Goal: Complete application form

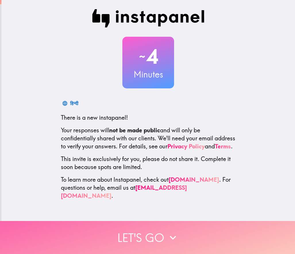
click at [161, 240] on button "Let's go" at bounding box center [147, 237] width 295 height 33
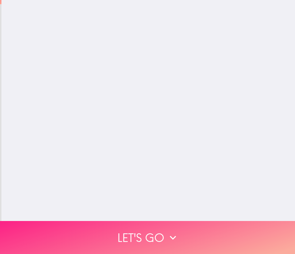
click at [161, 240] on button "Let's go" at bounding box center [147, 237] width 295 height 33
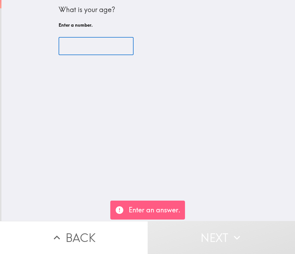
click at [76, 42] on input "number" at bounding box center [96, 46] width 75 height 18
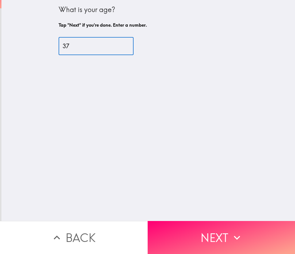
click at [130, 48] on input "37" at bounding box center [96, 46] width 75 height 18
type input "36"
click at [130, 48] on input "36" at bounding box center [96, 46] width 75 height 18
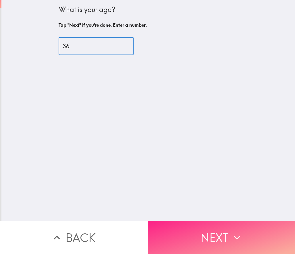
click at [215, 241] on button "Next" at bounding box center [222, 237] width 148 height 33
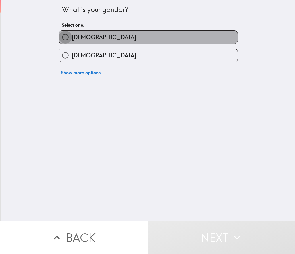
click at [70, 40] on input "[DEMOGRAPHIC_DATA]" at bounding box center [65, 37] width 13 height 13
radio input "true"
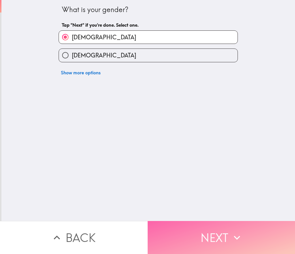
click at [195, 236] on button "Next" at bounding box center [222, 237] width 148 height 33
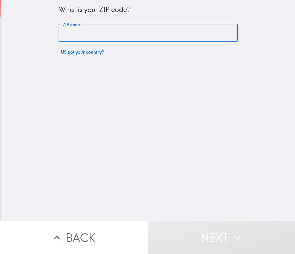
click at [82, 30] on input "ZIP code" at bounding box center [148, 33] width 179 height 18
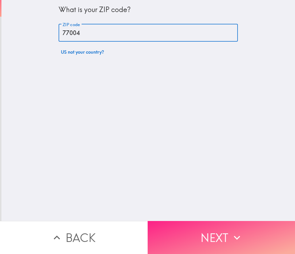
type input "77004"
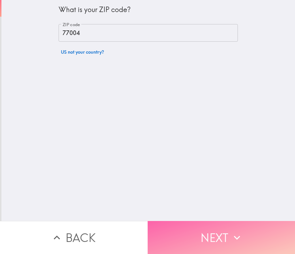
click at [190, 224] on button "Next" at bounding box center [222, 237] width 148 height 33
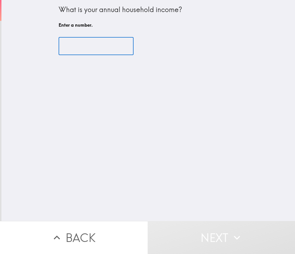
click at [87, 43] on input "number" at bounding box center [96, 46] width 75 height 18
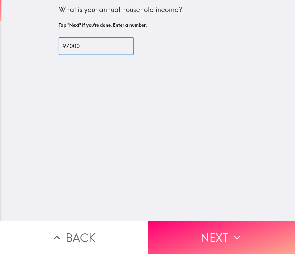
type input "97000"
click at [154, 111] on div "What is your annual household income? Tap "Next" if you're done. Enter a number…" at bounding box center [147, 110] width 293 height 221
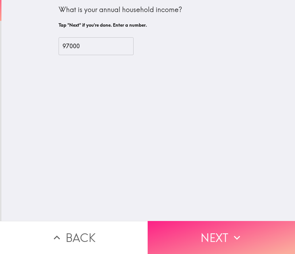
click at [185, 245] on button "Next" at bounding box center [222, 237] width 148 height 33
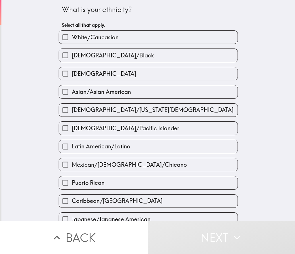
click at [91, 80] on label "[DEMOGRAPHIC_DATA]" at bounding box center [148, 73] width 179 height 13
click at [72, 80] on input "[DEMOGRAPHIC_DATA]" at bounding box center [65, 73] width 13 height 13
checkbox input "true"
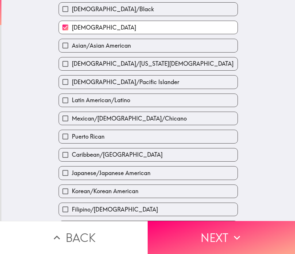
scroll to position [86, 0]
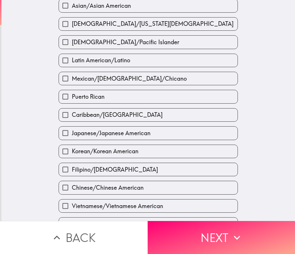
click at [96, 68] on div "Mexican/[DEMOGRAPHIC_DATA]/Chicano" at bounding box center [146, 76] width 184 height 18
click at [90, 78] on span "Mexican/[DEMOGRAPHIC_DATA]/Chicano" at bounding box center [129, 79] width 115 height 8
click at [72, 78] on input "Mexican/[DEMOGRAPHIC_DATA]/Chicano" at bounding box center [65, 78] width 13 height 13
checkbox input "true"
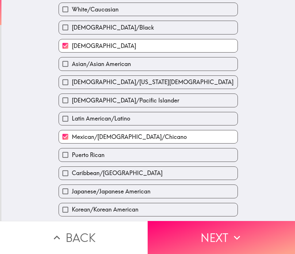
scroll to position [43, 0]
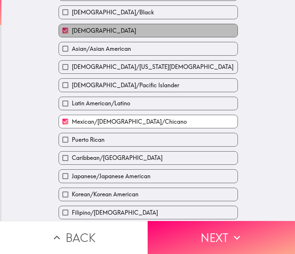
click at [83, 28] on span "[DEMOGRAPHIC_DATA]" at bounding box center [104, 31] width 64 height 8
click at [72, 28] on input "[DEMOGRAPHIC_DATA]" at bounding box center [65, 30] width 13 height 13
checkbox input "false"
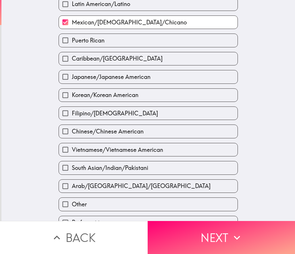
scroll to position [151, 0]
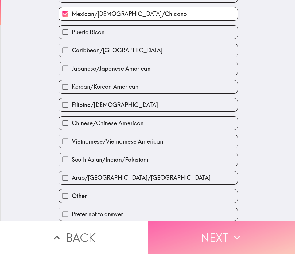
click at [176, 243] on button "Next" at bounding box center [222, 237] width 148 height 33
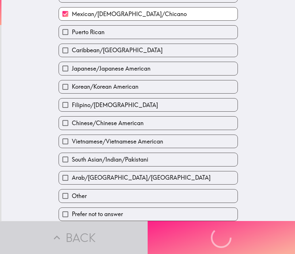
scroll to position [82, 0]
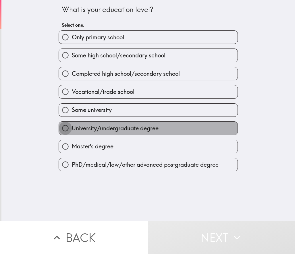
click at [69, 127] on input "University/undergraduate degree" at bounding box center [65, 128] width 13 height 13
radio input "true"
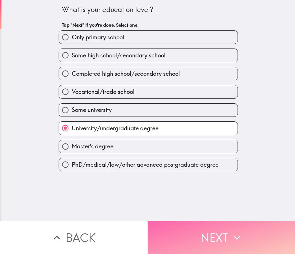
click at [183, 242] on button "Next" at bounding box center [222, 237] width 148 height 33
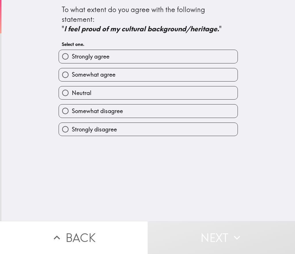
click at [72, 64] on div "Somewhat agree" at bounding box center [146, 72] width 184 height 18
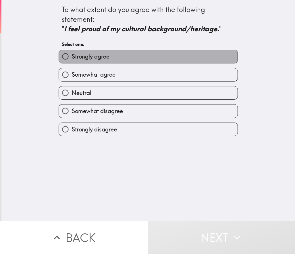
click at [76, 53] on span "Strongly agree" at bounding box center [91, 57] width 38 height 8
click at [72, 53] on input "Strongly agree" at bounding box center [65, 56] width 13 height 13
radio input "true"
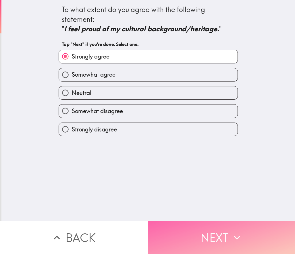
click at [216, 249] on button "Next" at bounding box center [222, 237] width 148 height 33
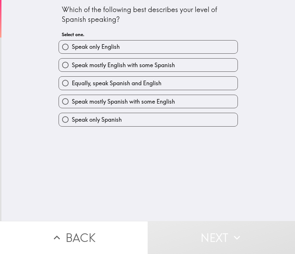
click at [92, 106] on label "Speak mostly Spanish with some English" at bounding box center [148, 101] width 179 height 13
click at [72, 106] on input "Speak mostly Spanish with some English" at bounding box center [65, 101] width 13 height 13
radio input "true"
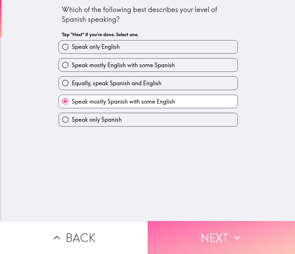
click at [192, 239] on button "Next" at bounding box center [222, 237] width 148 height 33
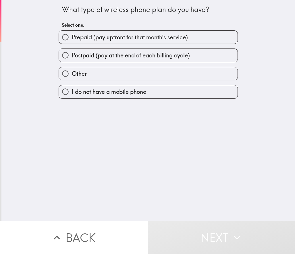
click at [74, 56] on span "Postpaid (pay at the end of each billing cycle)" at bounding box center [131, 55] width 118 height 8
click at [72, 56] on input "Postpaid (pay at the end of each billing cycle)" at bounding box center [65, 55] width 13 height 13
radio input "true"
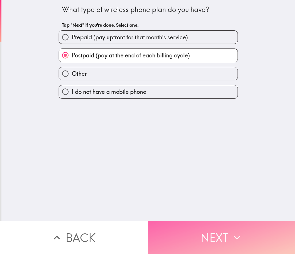
click at [230, 233] on button "Next" at bounding box center [222, 237] width 148 height 33
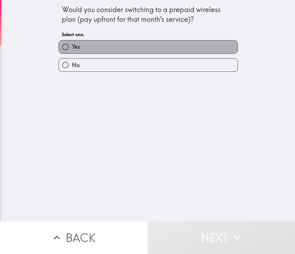
click at [83, 48] on label "Yes" at bounding box center [148, 46] width 179 height 13
click at [72, 48] on input "Yes" at bounding box center [65, 46] width 13 height 13
radio input "true"
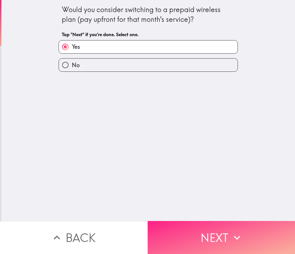
click at [197, 240] on button "Next" at bounding box center [222, 237] width 148 height 33
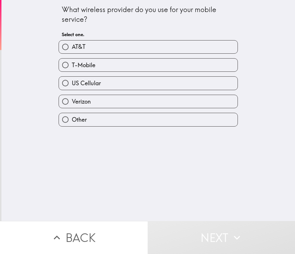
click at [61, 59] on div "T-Mobile" at bounding box center [148, 64] width 179 height 13
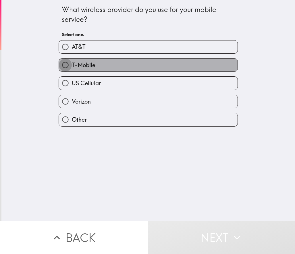
click at [68, 65] on input "T-Mobile" at bounding box center [65, 65] width 13 height 13
radio input "true"
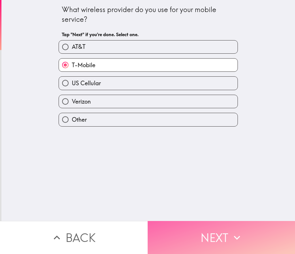
click at [209, 230] on button "Next" at bounding box center [222, 237] width 148 height 33
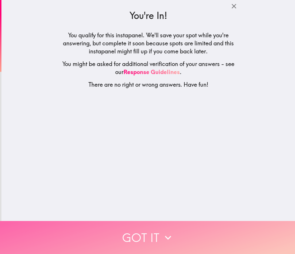
click at [126, 233] on button "Got it" at bounding box center [147, 237] width 295 height 33
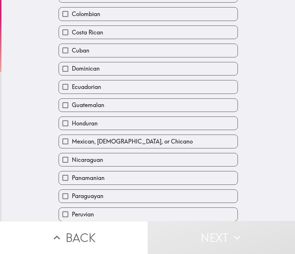
scroll to position [86, 0]
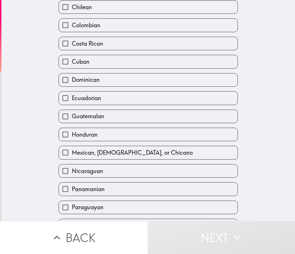
click at [133, 148] on label "Mexican, [DEMOGRAPHIC_DATA], or Chicano" at bounding box center [148, 152] width 179 height 13
click at [72, 148] on input "Mexican, [DEMOGRAPHIC_DATA], or Chicano" at bounding box center [65, 152] width 13 height 13
checkbox input "true"
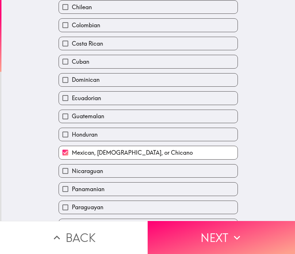
scroll to position [215, 0]
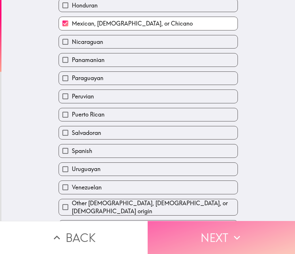
click at [163, 225] on button "Next" at bounding box center [222, 237] width 148 height 33
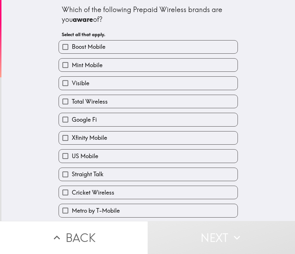
click at [70, 39] on div "Boost Mobile" at bounding box center [146, 45] width 184 height 18
click at [67, 47] on input "Boost Mobile" at bounding box center [65, 46] width 13 height 13
checkbox input "true"
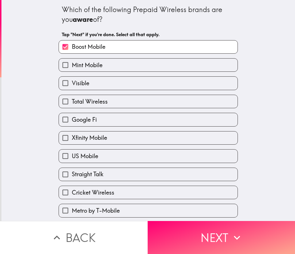
click at [72, 83] on input "Visible" at bounding box center [65, 83] width 13 height 13
checkbox input "true"
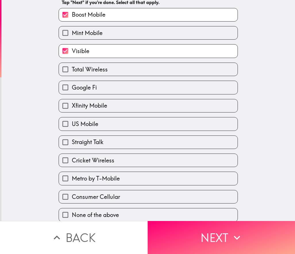
scroll to position [33, 0]
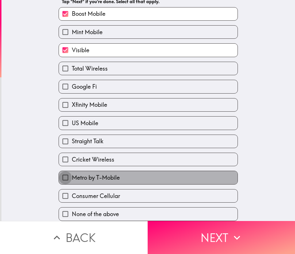
click at [71, 176] on input "Metro by T-Mobile" at bounding box center [65, 177] width 13 height 13
checkbox input "true"
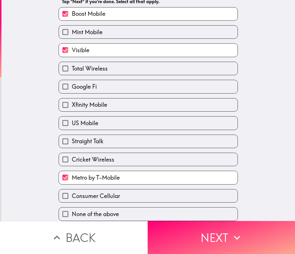
click at [76, 163] on span "Cricket Wireless" at bounding box center [93, 160] width 42 height 8
click at [72, 163] on input "Cricket Wireless" at bounding box center [65, 159] width 13 height 13
checkbox input "true"
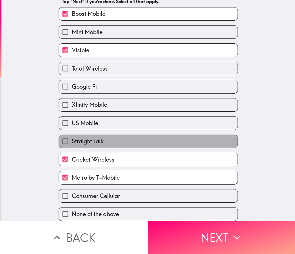
click at [93, 141] on span "Straight Talk" at bounding box center [88, 141] width 32 height 8
click at [72, 141] on input "Straight Talk" at bounding box center [65, 141] width 13 height 13
checkbox input "true"
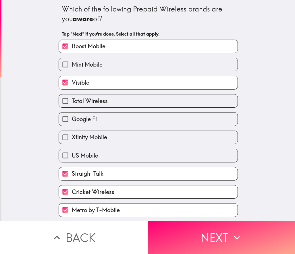
scroll to position [0, 0]
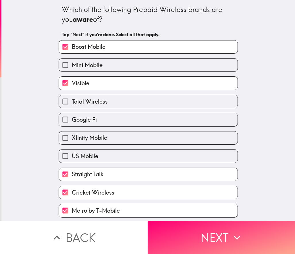
click at [106, 145] on div "Xfinity Mobile" at bounding box center [148, 137] width 179 height 13
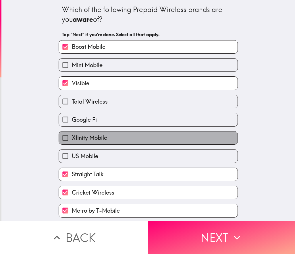
click at [106, 140] on span "Xfinity Mobile" at bounding box center [89, 138] width 35 height 8
click at [72, 140] on input "Xfinity Mobile" at bounding box center [65, 137] width 13 height 13
checkbox input "true"
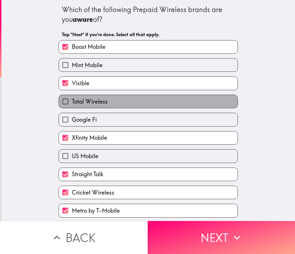
click at [88, 97] on label "Total Wireless" at bounding box center [148, 101] width 179 height 13
click at [72, 97] on input "Total Wireless" at bounding box center [65, 101] width 13 height 13
checkbox input "true"
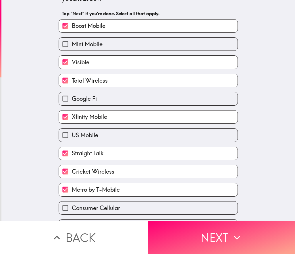
scroll to position [33, 0]
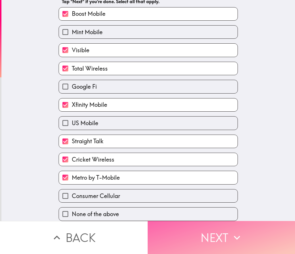
click at [179, 237] on button "Next" at bounding box center [222, 237] width 148 height 33
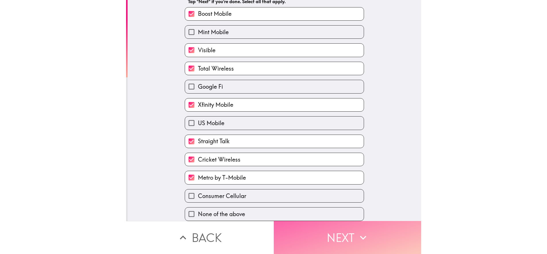
scroll to position [0, 0]
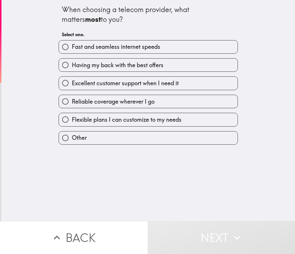
click at [104, 122] on span "Flexible plans I can customize to my needs" at bounding box center [127, 120] width 110 height 8
click at [72, 122] on input "Flexible plans I can customize to my needs" at bounding box center [65, 119] width 13 height 13
radio input "true"
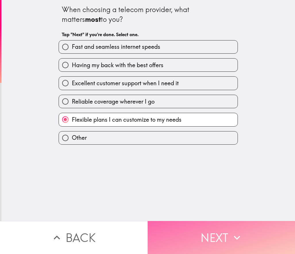
click at [175, 226] on button "Next" at bounding box center [222, 237] width 148 height 33
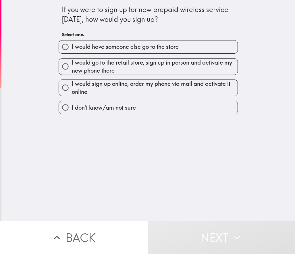
click at [99, 69] on span "I would go to the retail store, sign up in person and activate my new phone the…" at bounding box center [155, 67] width 166 height 16
click at [72, 69] on input "I would go to the retail store, sign up in person and activate my new phone the…" at bounding box center [65, 66] width 13 height 13
radio input "true"
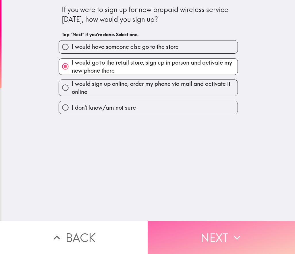
click at [208, 241] on button "Next" at bounding box center [222, 237] width 148 height 33
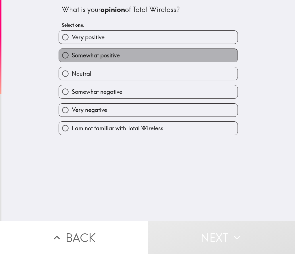
click at [93, 51] on label "Somewhat positive" at bounding box center [148, 55] width 179 height 13
click at [72, 51] on input "Somewhat positive" at bounding box center [65, 55] width 13 height 13
radio input "true"
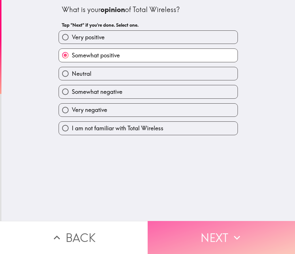
click at [199, 228] on button "Next" at bounding box center [222, 237] width 148 height 33
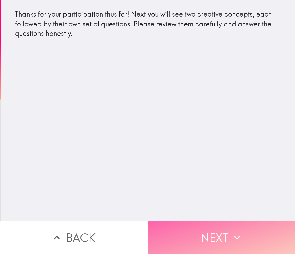
click at [165, 246] on button "Next" at bounding box center [222, 237] width 148 height 33
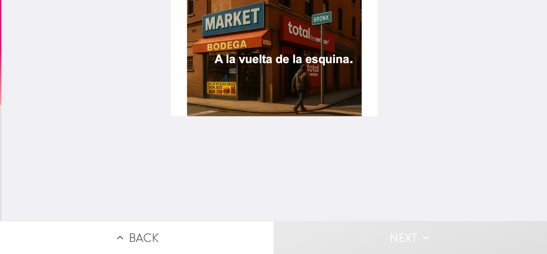
click at [288, 108] on div at bounding box center [274, 58] width 207 height 116
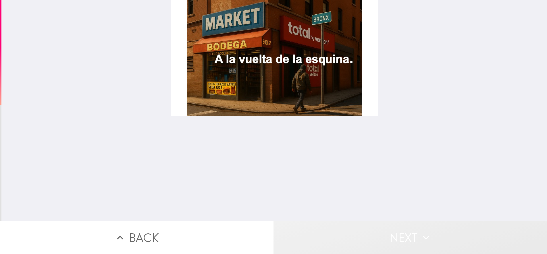
click at [295, 230] on button "Next" at bounding box center [409, 237] width 273 height 33
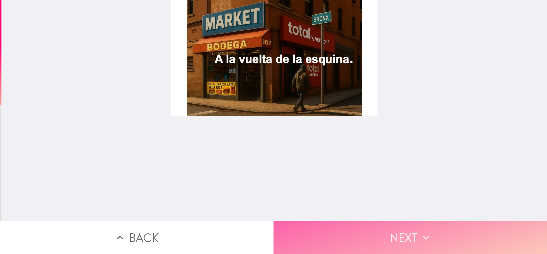
click at [295, 238] on button "Next" at bounding box center [409, 237] width 273 height 33
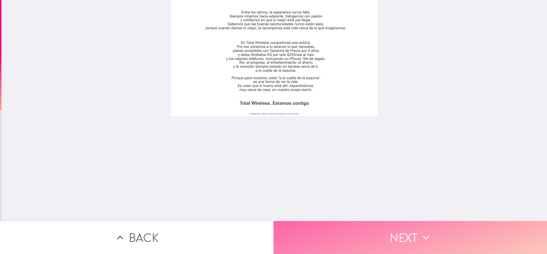
click at [295, 234] on button "Next" at bounding box center [409, 237] width 273 height 33
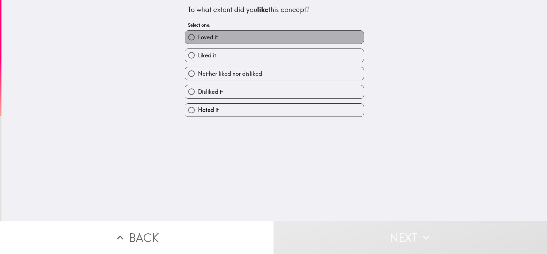
click at [220, 42] on label "Loved it" at bounding box center [274, 37] width 179 height 13
click at [198, 42] on input "Loved it" at bounding box center [191, 37] width 13 height 13
radio input "true"
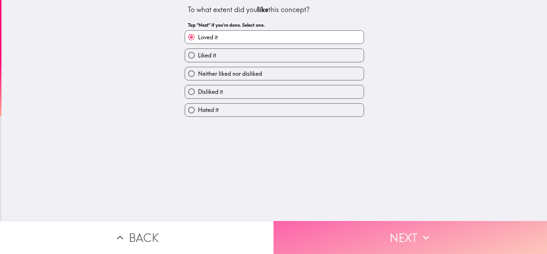
click at [295, 242] on button "Next" at bounding box center [409, 237] width 273 height 33
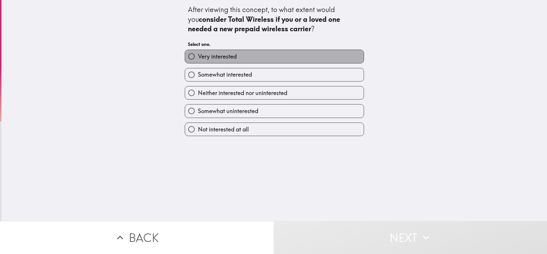
click at [226, 59] on span "Very interested" at bounding box center [217, 57] width 39 height 8
click at [198, 59] on input "Very interested" at bounding box center [191, 56] width 13 height 13
radio input "true"
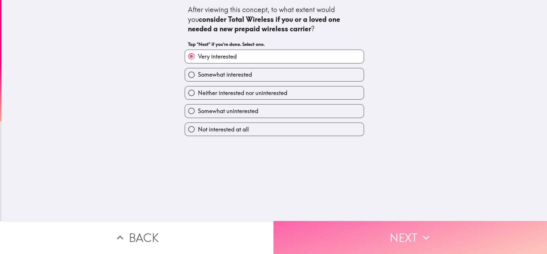
click at [295, 234] on button "Next" at bounding box center [409, 237] width 273 height 33
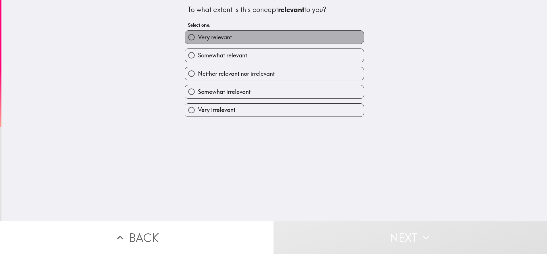
click at [218, 39] on span "Very relevant" at bounding box center [215, 37] width 34 height 8
click at [198, 39] on input "Very relevant" at bounding box center [191, 37] width 13 height 13
radio input "true"
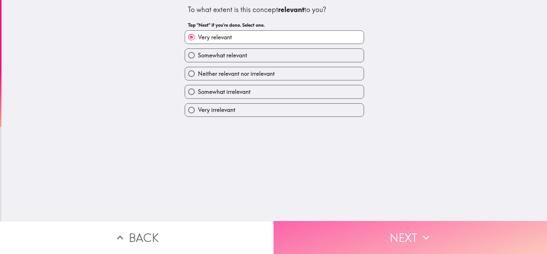
click at [295, 233] on button "Next" at bounding box center [409, 237] width 273 height 33
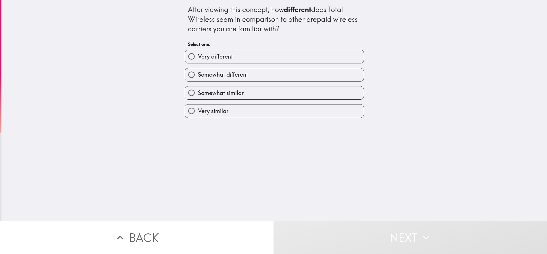
click at [210, 57] on span "Very different" at bounding box center [215, 57] width 35 height 8
click at [198, 57] on input "Very different" at bounding box center [191, 56] width 13 height 13
radio input "true"
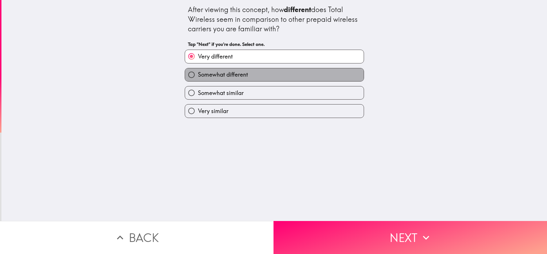
click at [209, 78] on span "Somewhat different" at bounding box center [223, 75] width 50 height 8
click at [198, 78] on input "Somewhat different" at bounding box center [191, 74] width 13 height 13
radio input "true"
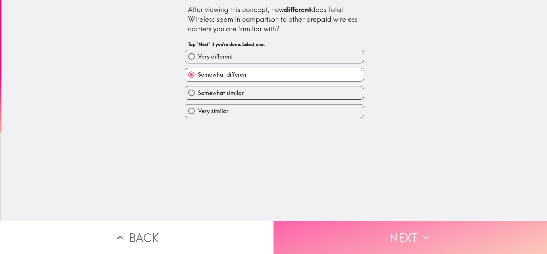
click at [295, 240] on button "Next" at bounding box center [409, 237] width 273 height 33
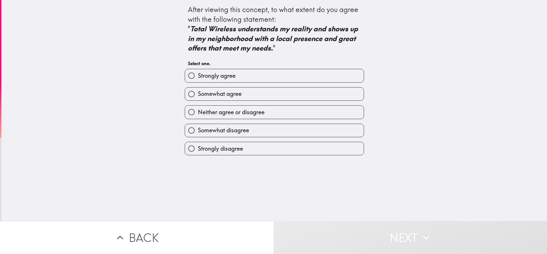
click at [212, 96] on span "Somewhat agree" at bounding box center [220, 94] width 44 height 8
click at [198, 96] on input "Somewhat agree" at bounding box center [191, 94] width 13 height 13
radio input "true"
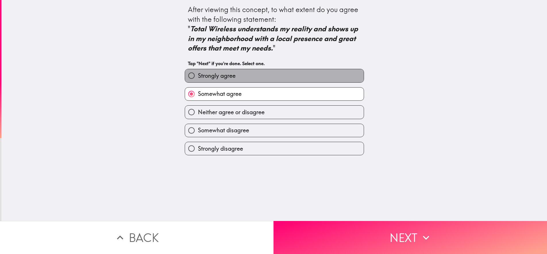
click at [293, 70] on label "Strongly agree" at bounding box center [274, 75] width 179 height 13
click at [198, 70] on input "Strongly agree" at bounding box center [191, 75] width 13 height 13
radio input "true"
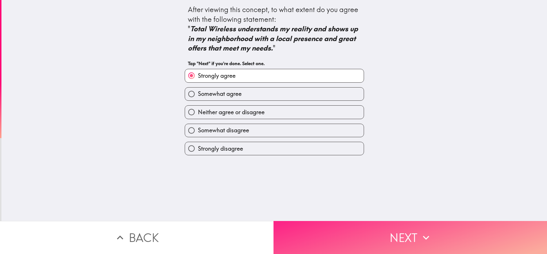
click at [295, 233] on button "Next" at bounding box center [409, 237] width 273 height 33
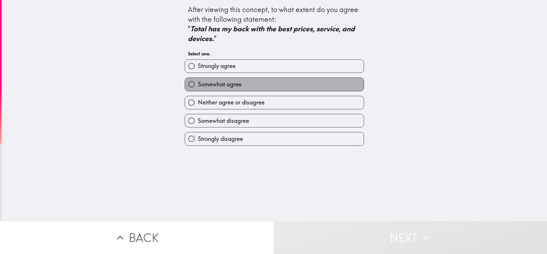
click at [282, 88] on label "Somewhat agree" at bounding box center [274, 84] width 179 height 13
click at [198, 88] on input "Somewhat agree" at bounding box center [191, 84] width 13 height 13
radio input "true"
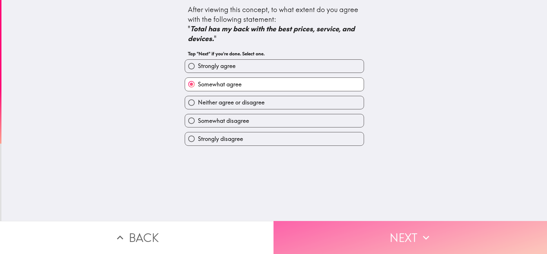
click at [295, 233] on button "Next" at bounding box center [409, 237] width 273 height 33
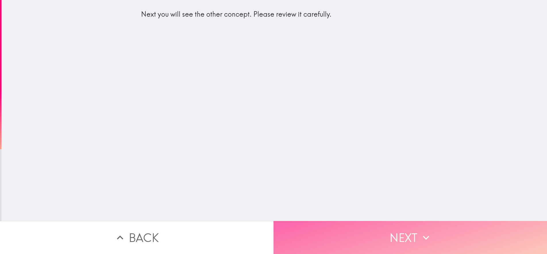
click at [295, 246] on button "Next" at bounding box center [409, 237] width 273 height 33
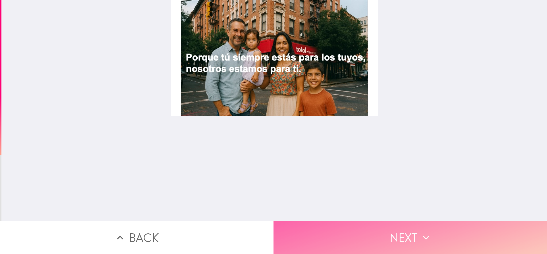
click at [289, 225] on button "Next" at bounding box center [409, 237] width 273 height 33
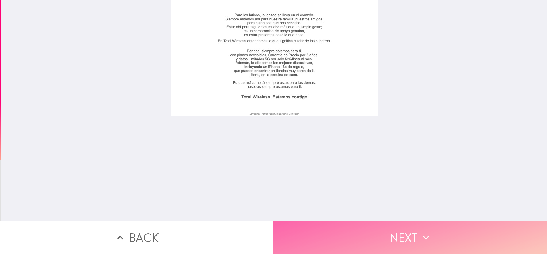
click at [295, 236] on button "Next" at bounding box center [409, 237] width 273 height 33
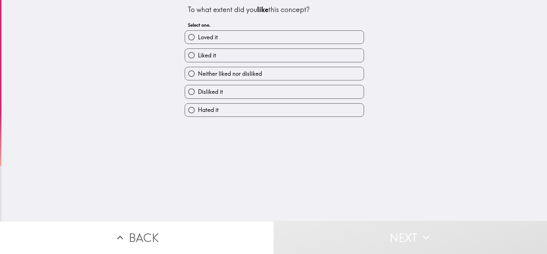
click at [218, 32] on label "Loved it" at bounding box center [274, 37] width 179 height 13
click at [198, 32] on input "Loved it" at bounding box center [191, 37] width 13 height 13
radio input "true"
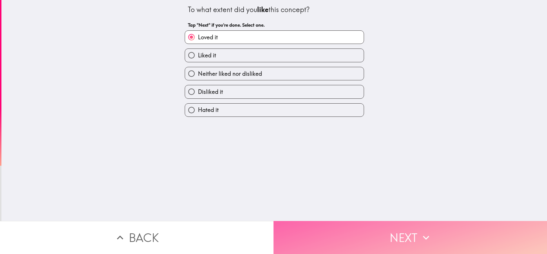
click at [295, 227] on button "Next" at bounding box center [409, 237] width 273 height 33
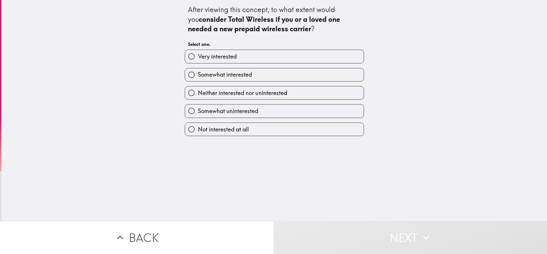
click at [236, 47] on div "Very interested" at bounding box center [272, 54] width 184 height 18
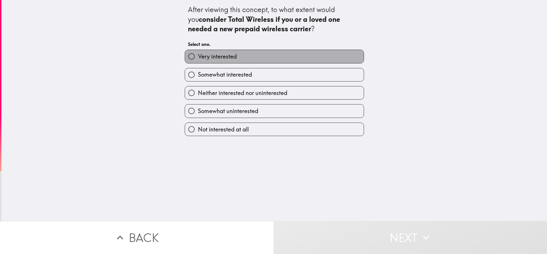
click at [234, 59] on span "Very interested" at bounding box center [217, 57] width 39 height 8
click at [198, 59] on input "Very interested" at bounding box center [191, 56] width 13 height 13
radio input "true"
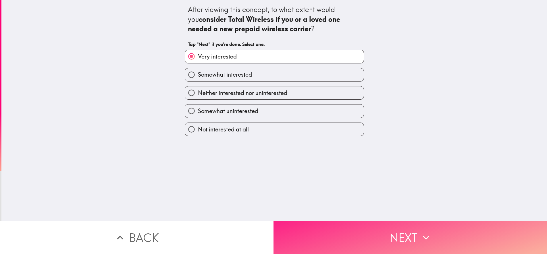
click at [285, 227] on button "Next" at bounding box center [409, 237] width 273 height 33
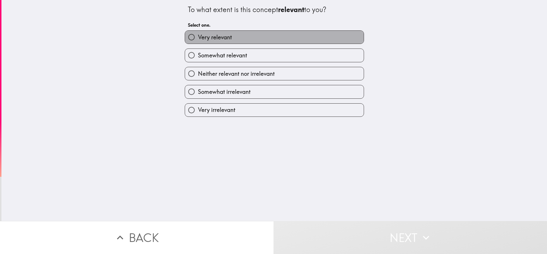
click at [233, 39] on label "Very relevant" at bounding box center [274, 37] width 179 height 13
click at [198, 39] on input "Very relevant" at bounding box center [191, 37] width 13 height 13
radio input "true"
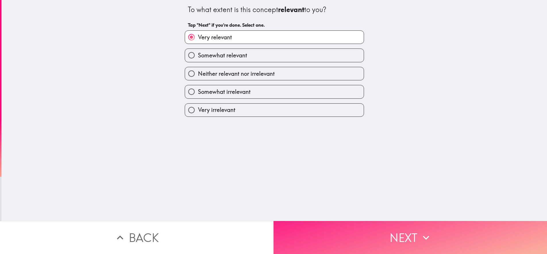
click at [295, 231] on button "Next" at bounding box center [409, 237] width 273 height 33
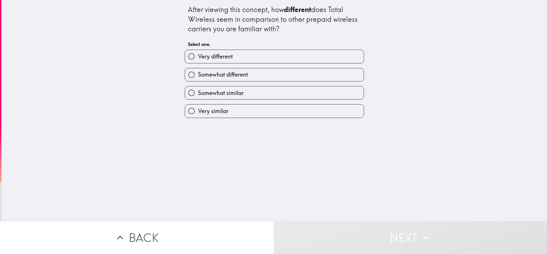
click at [233, 75] on span "Somewhat different" at bounding box center [223, 75] width 50 height 8
click at [198, 75] on input "Somewhat different" at bounding box center [191, 74] width 13 height 13
radio input "true"
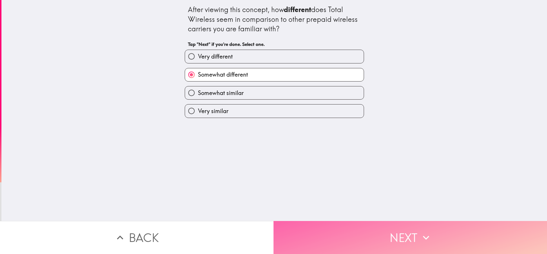
click at [295, 234] on button "Next" at bounding box center [409, 237] width 273 height 33
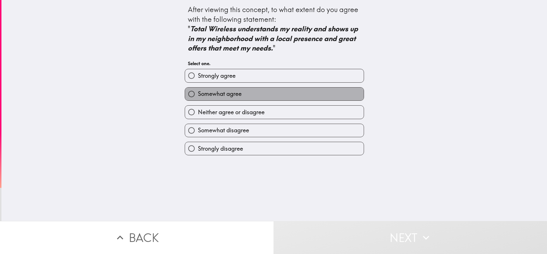
click at [234, 93] on span "Somewhat agree" at bounding box center [220, 94] width 44 height 8
click at [198, 93] on input "Somewhat agree" at bounding box center [191, 94] width 13 height 13
radio input "true"
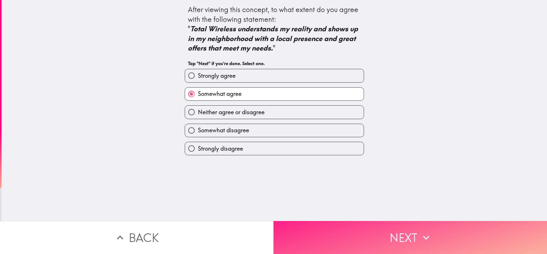
click at [295, 241] on button "Next" at bounding box center [409, 237] width 273 height 33
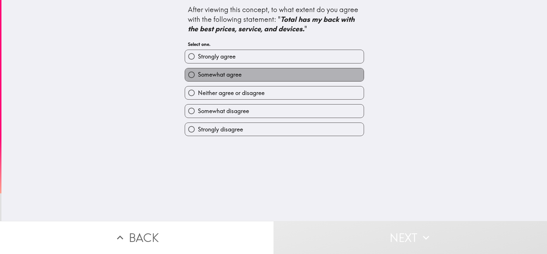
click at [231, 77] on span "Somewhat agree" at bounding box center [220, 75] width 44 height 8
click at [198, 77] on input "Somewhat agree" at bounding box center [191, 74] width 13 height 13
radio input "true"
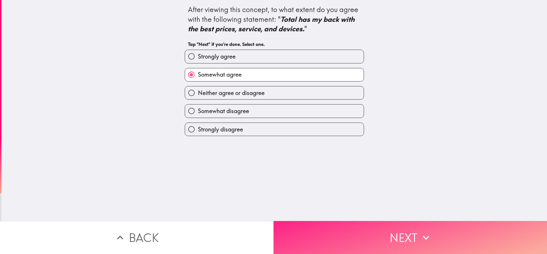
click at [284, 233] on button "Next" at bounding box center [409, 237] width 273 height 33
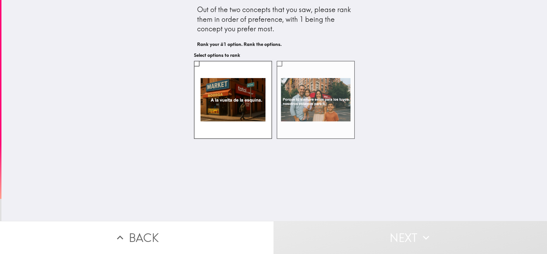
click at [295, 100] on label at bounding box center [315, 100] width 78 height 78
click at [286, 70] on input "checkbox" at bounding box center [279, 63] width 13 height 13
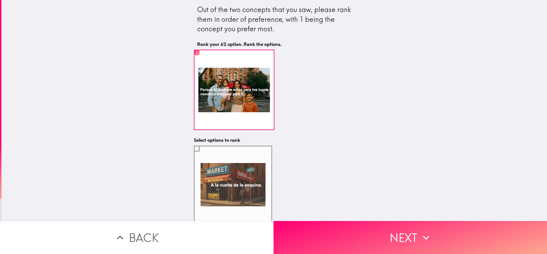
click at [245, 177] on label at bounding box center [233, 185] width 78 height 78
click at [203, 155] on input "checkbox" at bounding box center [196, 148] width 13 height 13
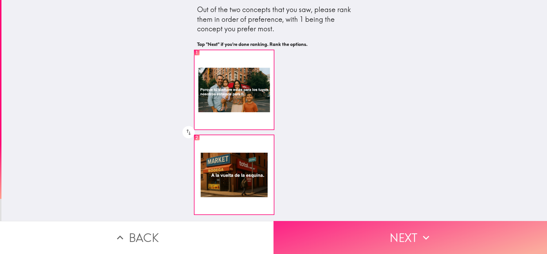
click at [295, 239] on button "Next" at bounding box center [409, 237] width 273 height 33
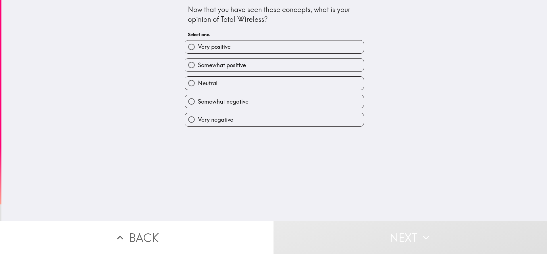
click at [245, 47] on label "Very positive" at bounding box center [274, 46] width 179 height 13
click at [198, 47] on input "Very positive" at bounding box center [191, 46] width 13 height 13
radio input "true"
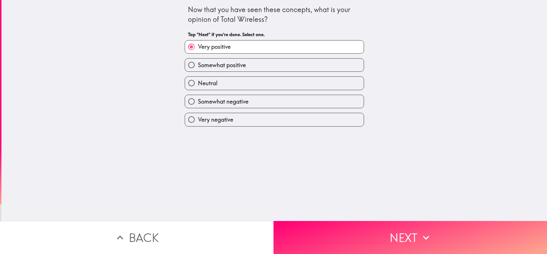
click at [295, 219] on div "Now that you have seen these concepts, what is your opinion of Total Wireless? …" at bounding box center [273, 110] width 545 height 221
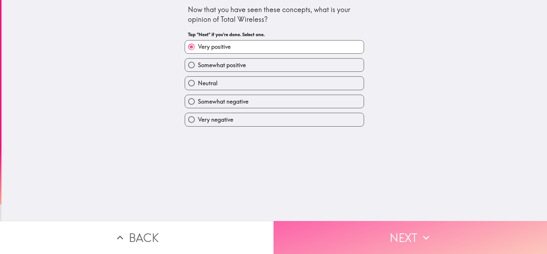
click at [295, 225] on button "Next" at bounding box center [409, 237] width 273 height 33
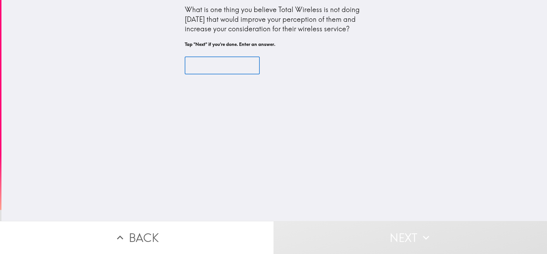
click at [217, 64] on input "text" at bounding box center [222, 66] width 75 height 18
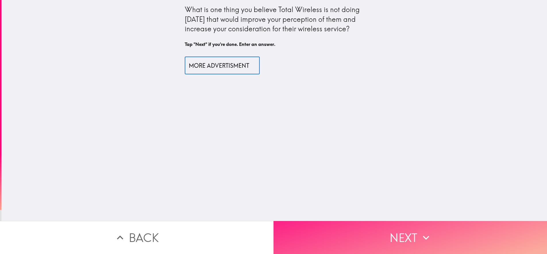
type input "MORE ADVERTISMENT"
click at [295, 225] on button "Next" at bounding box center [409, 237] width 273 height 33
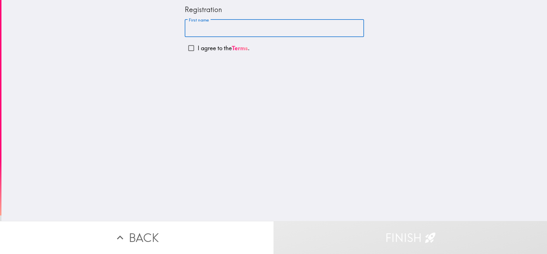
click at [218, 30] on input "First name" at bounding box center [274, 29] width 179 height 18
type input "[PERSON_NAME]"
click at [188, 48] on input "I agree to the Terms ." at bounding box center [191, 48] width 13 height 13
checkbox input "true"
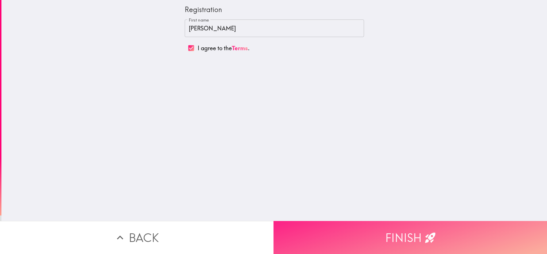
click at [295, 225] on button "Finish" at bounding box center [409, 237] width 273 height 33
